Goal: Find specific page/section: Find specific page/section

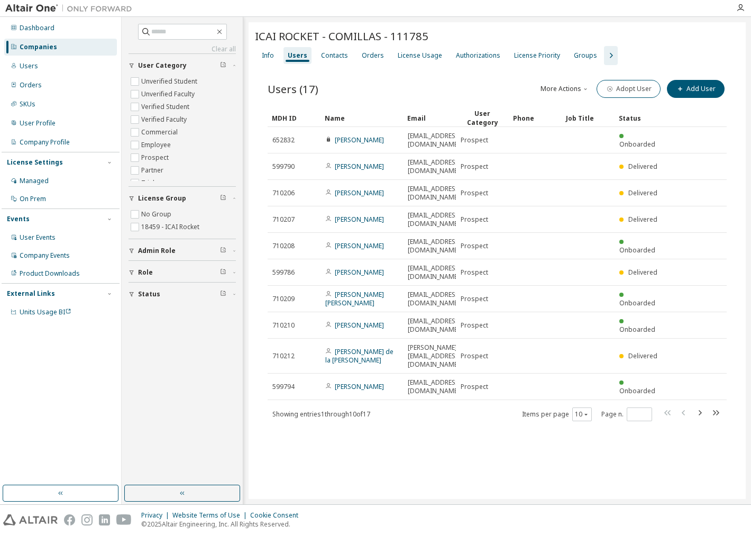
drag, startPoint x: 45, startPoint y: 54, endPoint x: 65, endPoint y: 62, distance: 21.1
click at [45, 55] on div "Companies" at bounding box center [60, 47] width 113 height 17
click at [46, 62] on div "Users" at bounding box center [60, 66] width 113 height 17
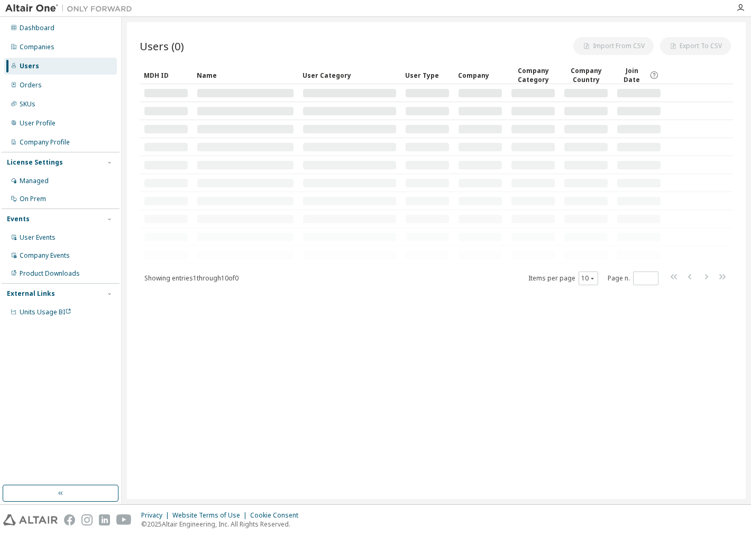
drag, startPoint x: 129, startPoint y: 28, endPoint x: 150, endPoint y: 35, distance: 21.9
click at [135, 30] on div "Users (0) Import From CSV Export To CSV Clear Load Save Save As Field Operator …" at bounding box center [436, 260] width 619 height 477
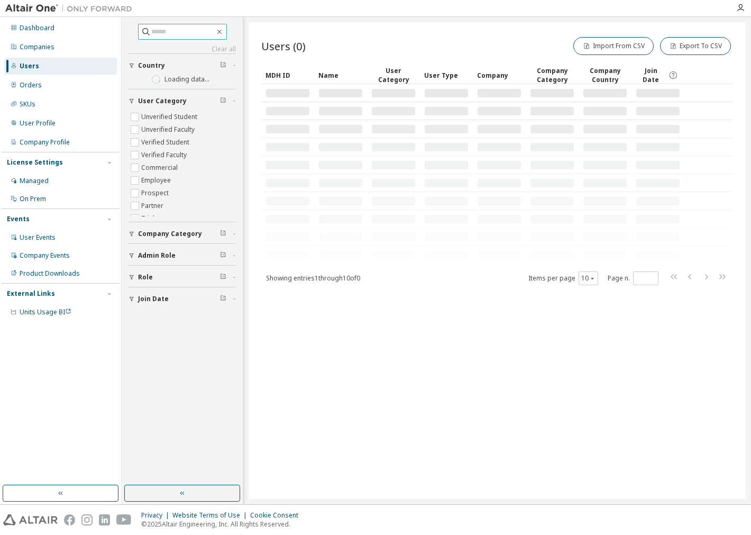
drag, startPoint x: 151, startPoint y: 23, endPoint x: 160, endPoint y: 31, distance: 12.1
click at [156, 25] on span at bounding box center [182, 32] width 89 height 16
click at [160, 29] on input "text" at bounding box center [182, 31] width 63 height 11
paste input "**********"
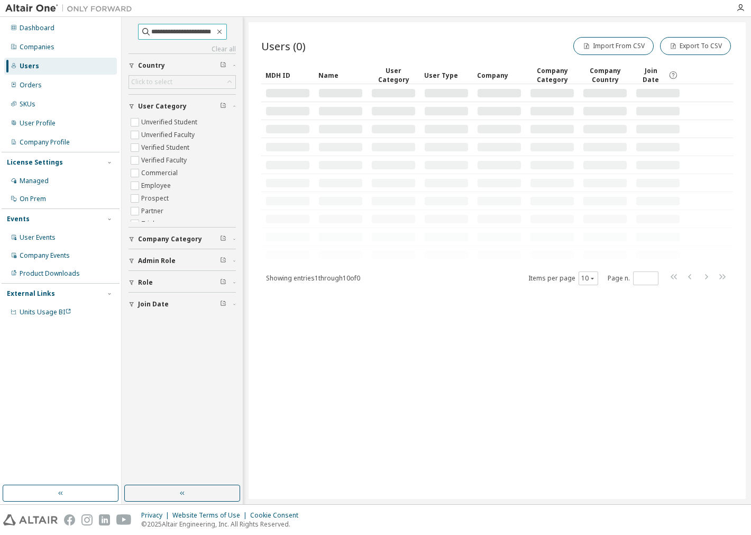
type input "**********"
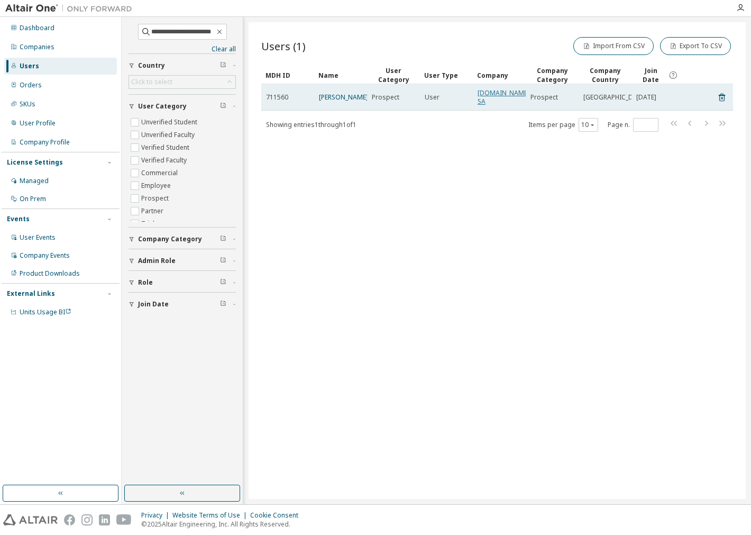
click at [499, 90] on link "[DOMAIN_NAME] SA" at bounding box center [504, 96] width 52 height 17
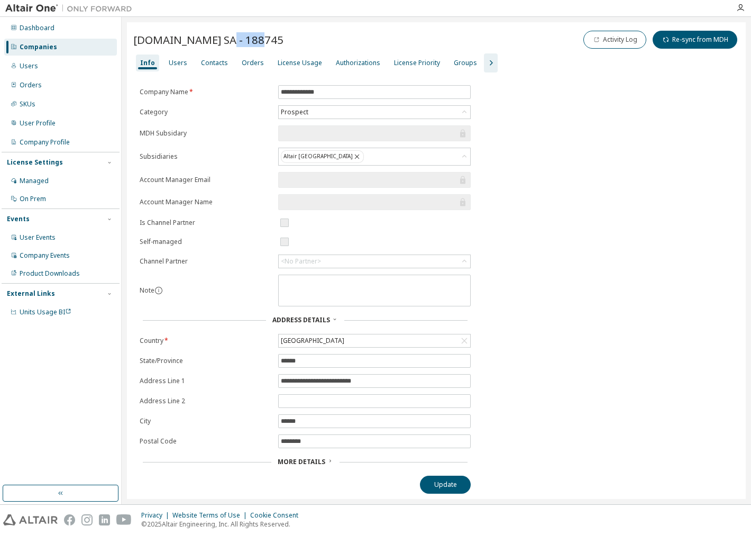
drag, startPoint x: 249, startPoint y: 36, endPoint x: 216, endPoint y: 35, distance: 32.8
click at [216, 35] on span "[DOMAIN_NAME] SA - 188745" at bounding box center [208, 39] width 150 height 15
copy span "188745"
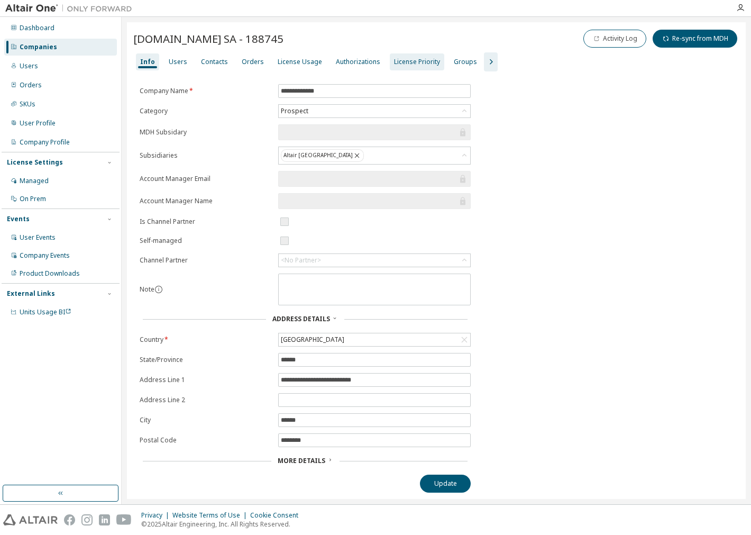
click at [411, 62] on div "License Priority" at bounding box center [417, 62] width 46 height 8
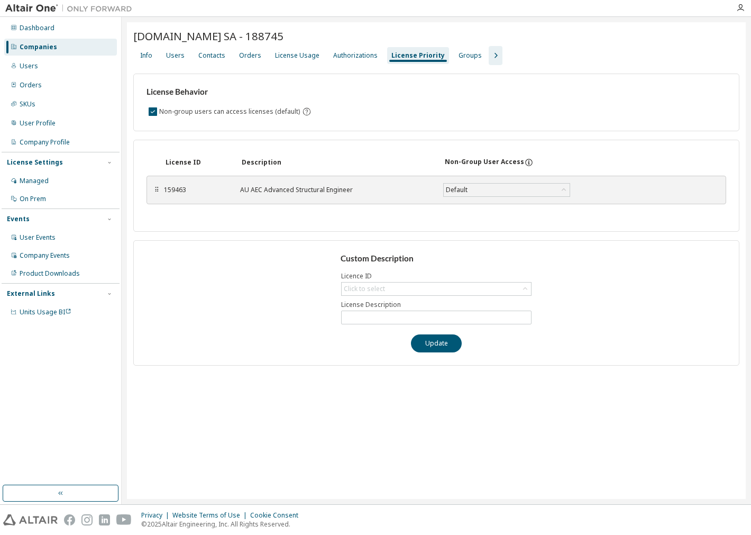
click at [489, 57] on icon "button" at bounding box center [495, 55] width 13 height 13
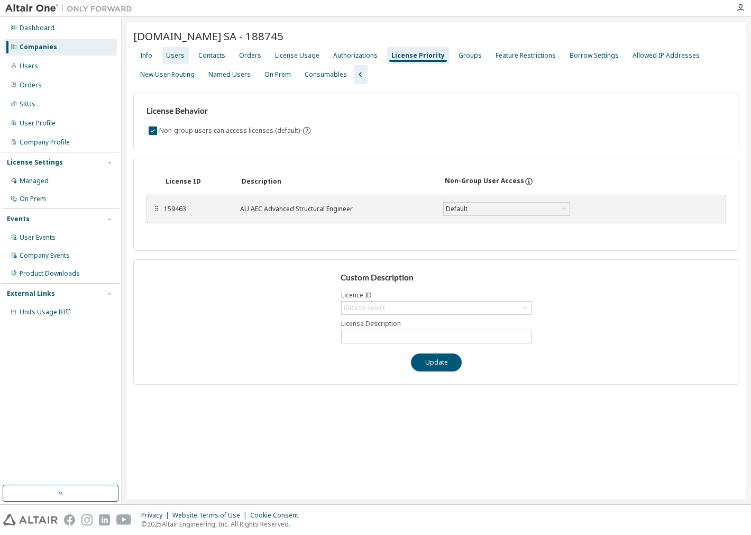
click at [168, 55] on div "Users" at bounding box center [175, 55] width 19 height 8
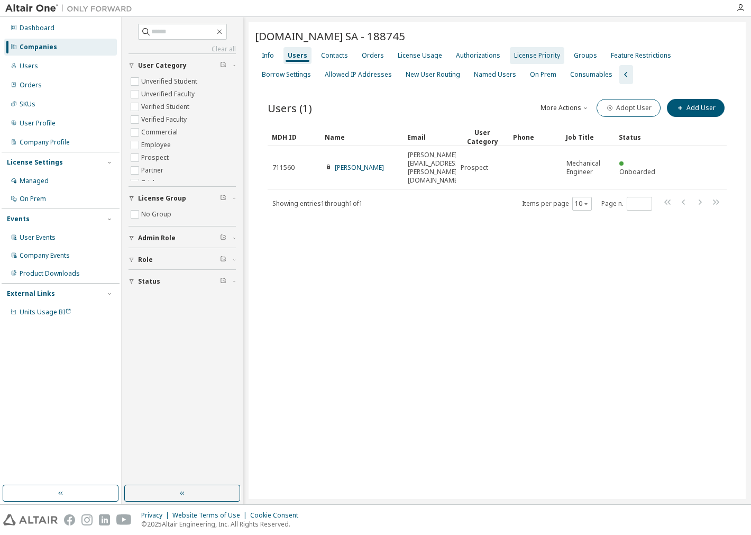
click at [514, 51] on div "License Priority" at bounding box center [537, 55] width 46 height 8
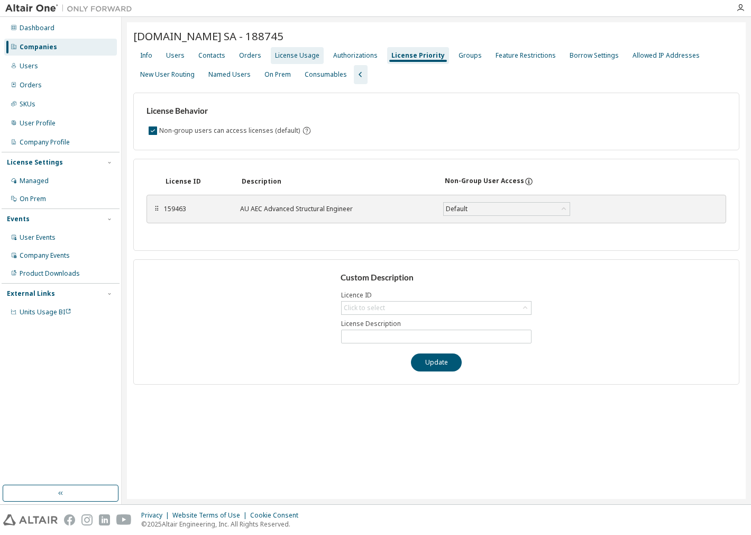
click at [293, 54] on div "License Usage" at bounding box center [297, 55] width 44 height 8
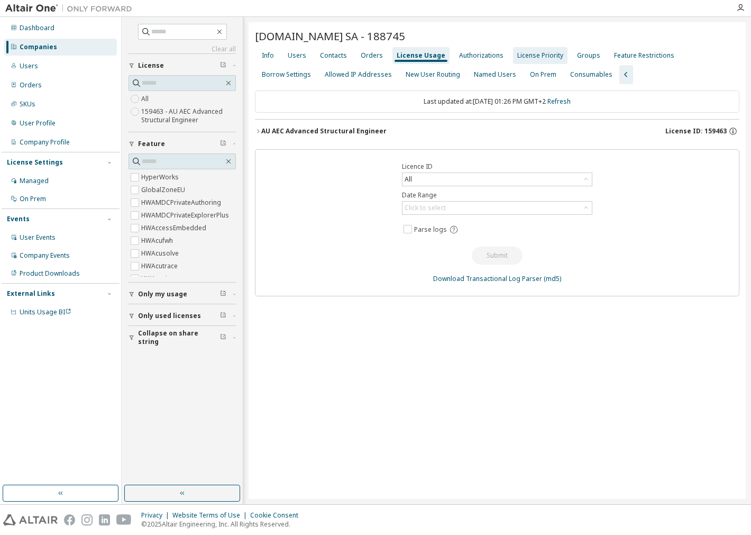
click at [376, 53] on div "Orders" at bounding box center [372, 55] width 22 height 8
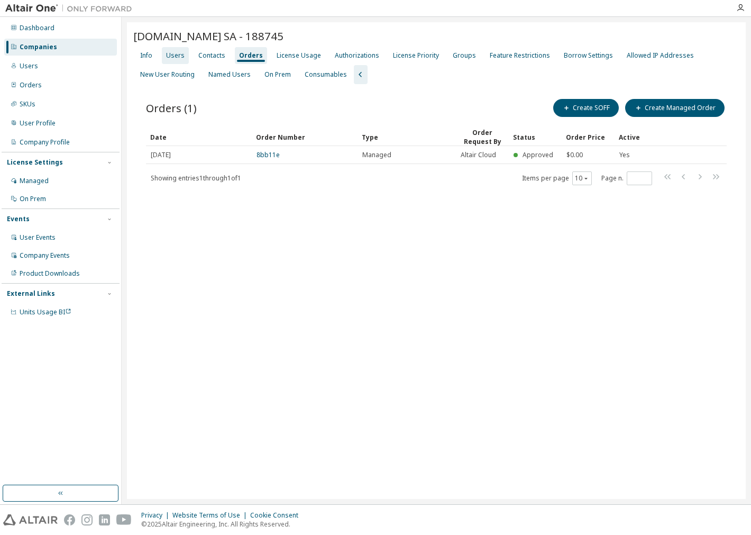
drag, startPoint x: 281, startPoint y: 61, endPoint x: 292, endPoint y: 62, distance: 10.6
click at [283, 61] on div "License Usage" at bounding box center [298, 55] width 53 height 17
